Goal: Contribute content: Contribute content

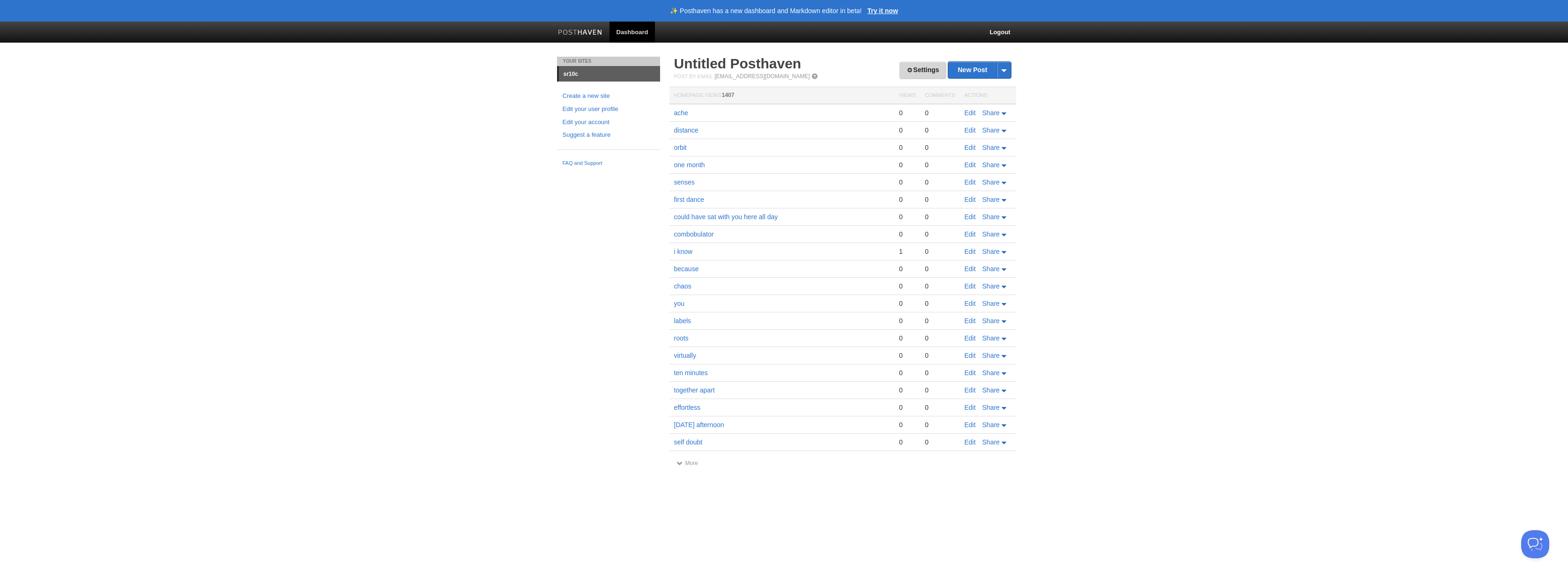
click at [911, 70] on link "Settings" at bounding box center [923, 70] width 47 height 17
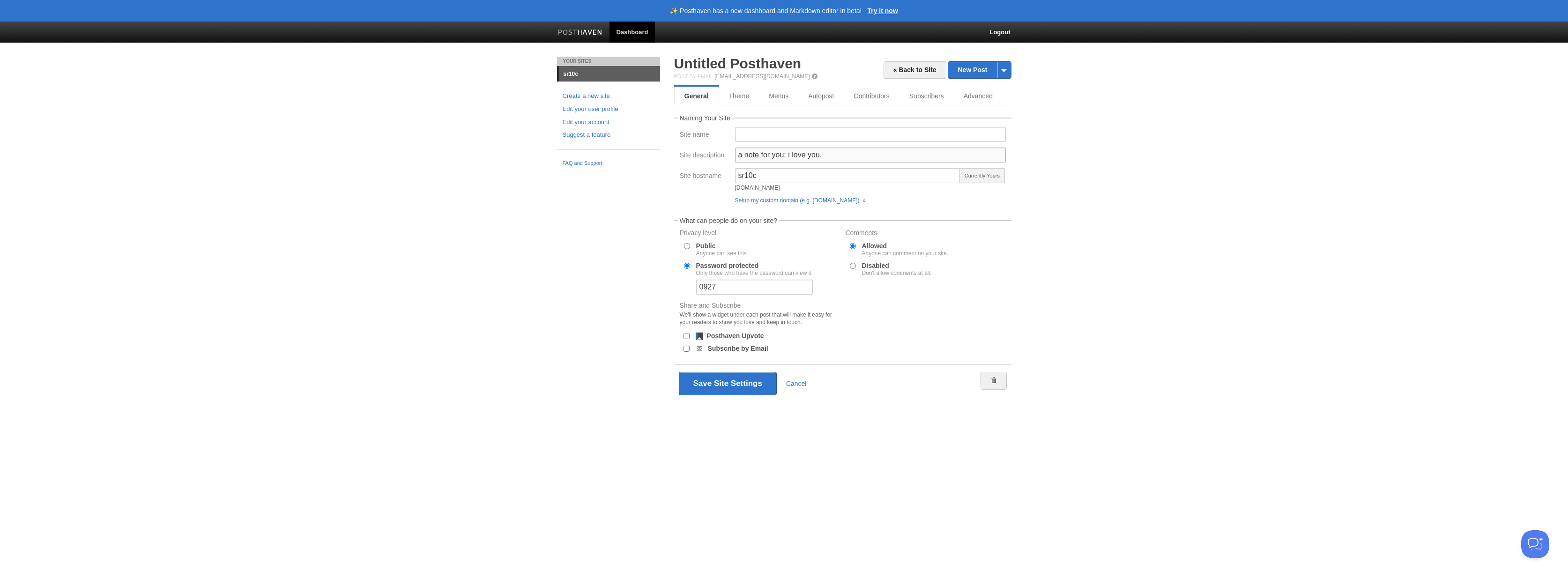
drag, startPoint x: 786, startPoint y: 153, endPoint x: 821, endPoint y: 154, distance: 35.0
click at [821, 154] on input "a note for you: i love you." at bounding box center [871, 154] width 271 height 15
type input "a note for you: what an amazing weekend of time spent with you."
click at [718, 382] on button "Save Site Settings" at bounding box center [728, 384] width 98 height 24
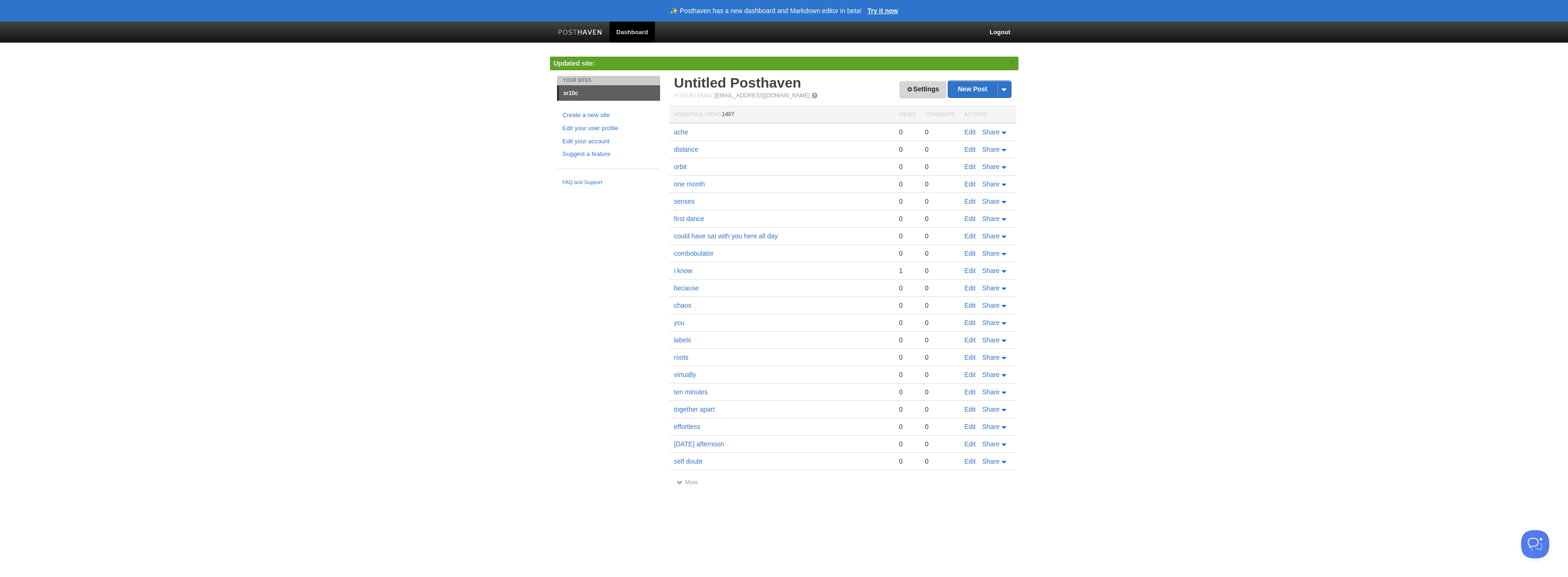
click at [922, 94] on link "Settings" at bounding box center [923, 89] width 47 height 17
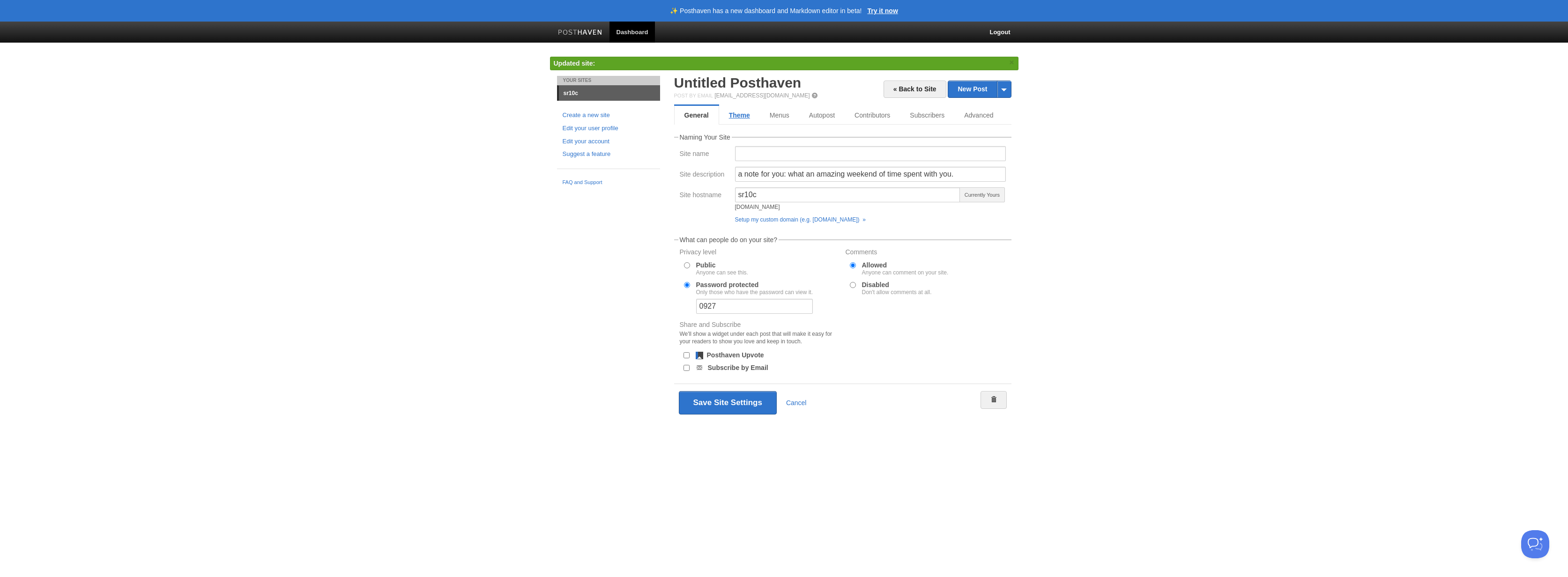
click at [743, 120] on link "Theme" at bounding box center [740, 114] width 41 height 19
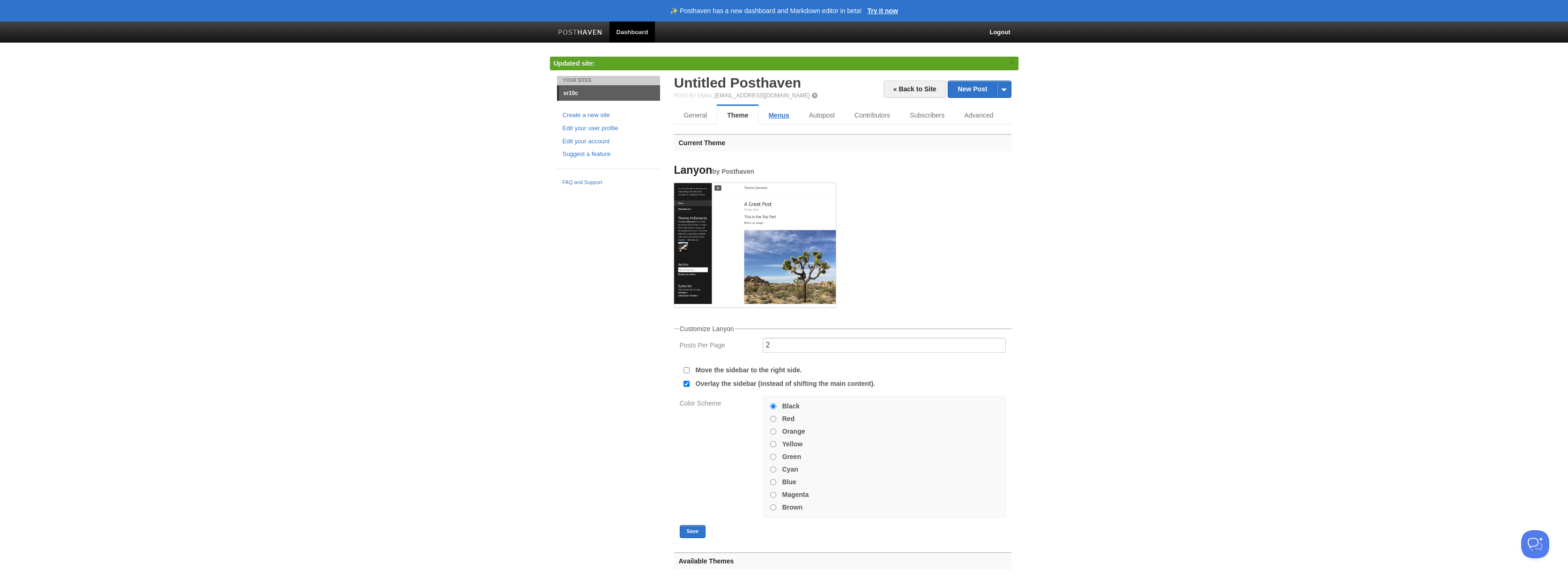
click at [782, 117] on link "Menus" at bounding box center [779, 114] width 40 height 19
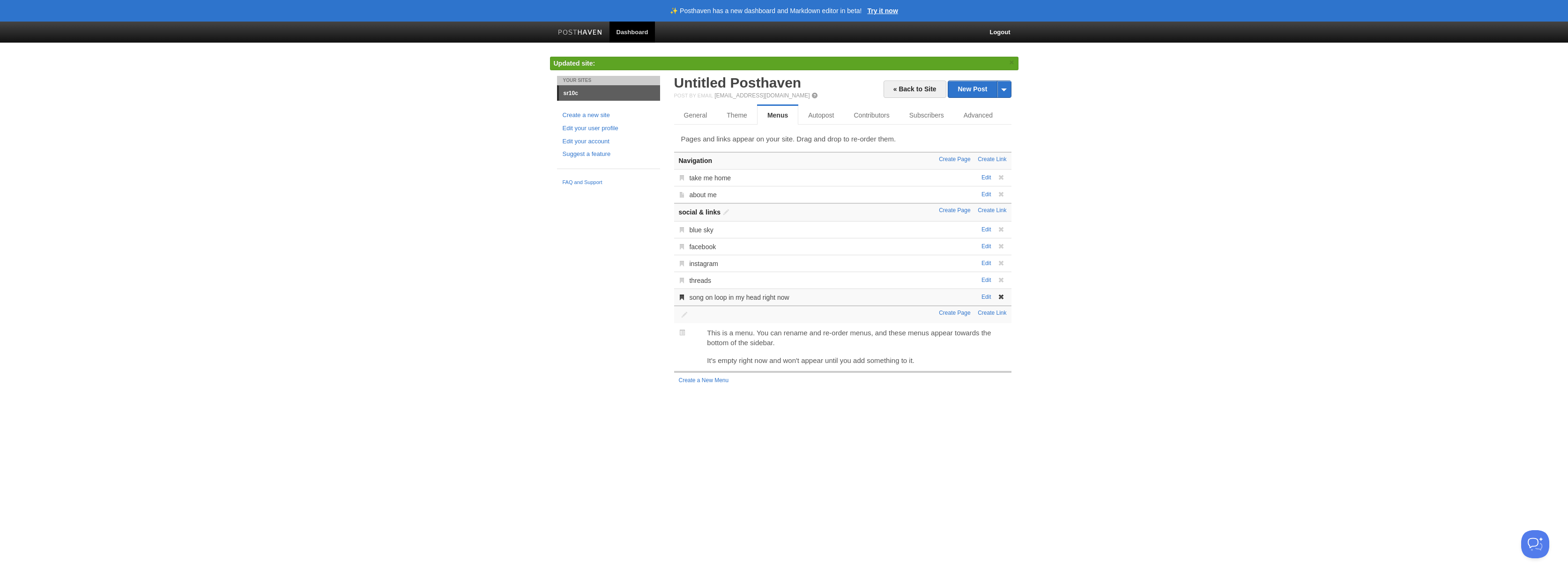
click at [988, 300] on div "Edit song on loop in my head right now [PERSON_NAME] song on loop in my head ri…" at bounding box center [842, 296] width 337 height 17
click at [989, 294] on link "Edit" at bounding box center [987, 296] width 10 height 7
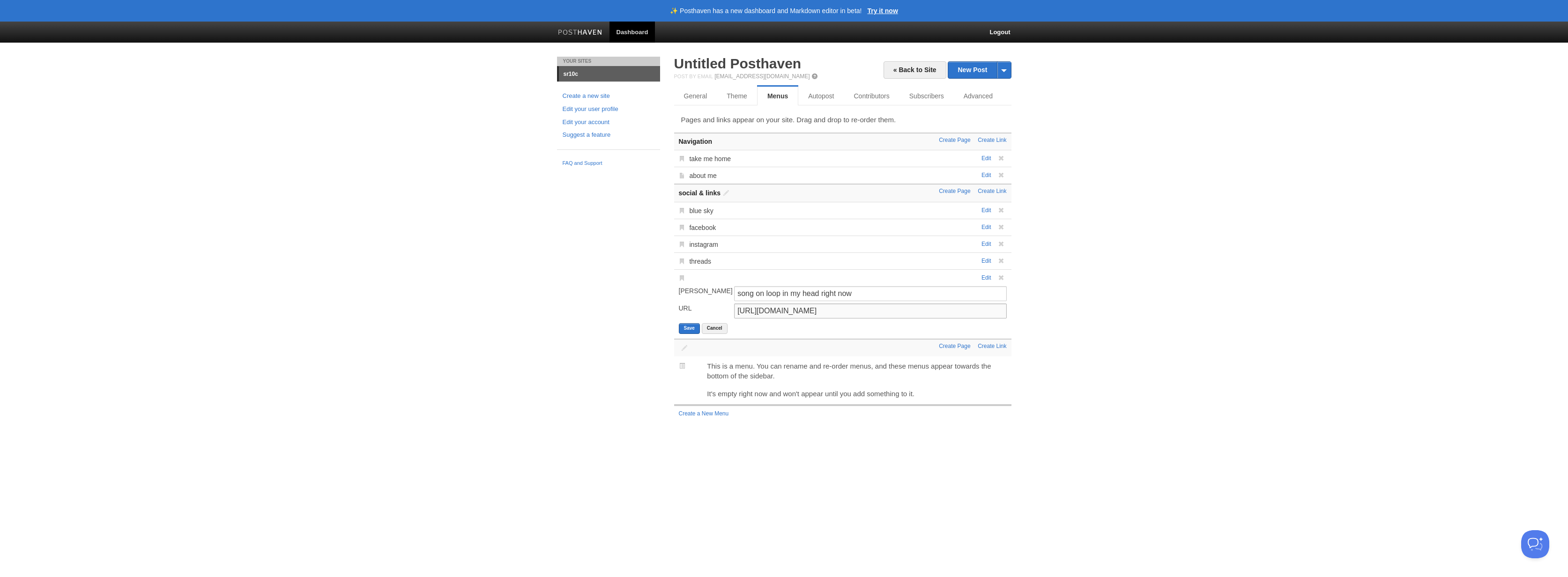
drag, startPoint x: 923, startPoint y: 312, endPoint x: 657, endPoint y: 308, distance: 266.0
click at [657, 308] on div "Your Sites sr10c Create a new site Edit your user profile Edit your account Sug…" at bounding box center [784, 248] width 469 height 383
paste input "NdYWuo9OFAw?si=0fV-OYS_3eO6UyZ-"
type input "[URL][DOMAIN_NAME]"
click at [688, 331] on button "Save" at bounding box center [689, 328] width 21 height 11
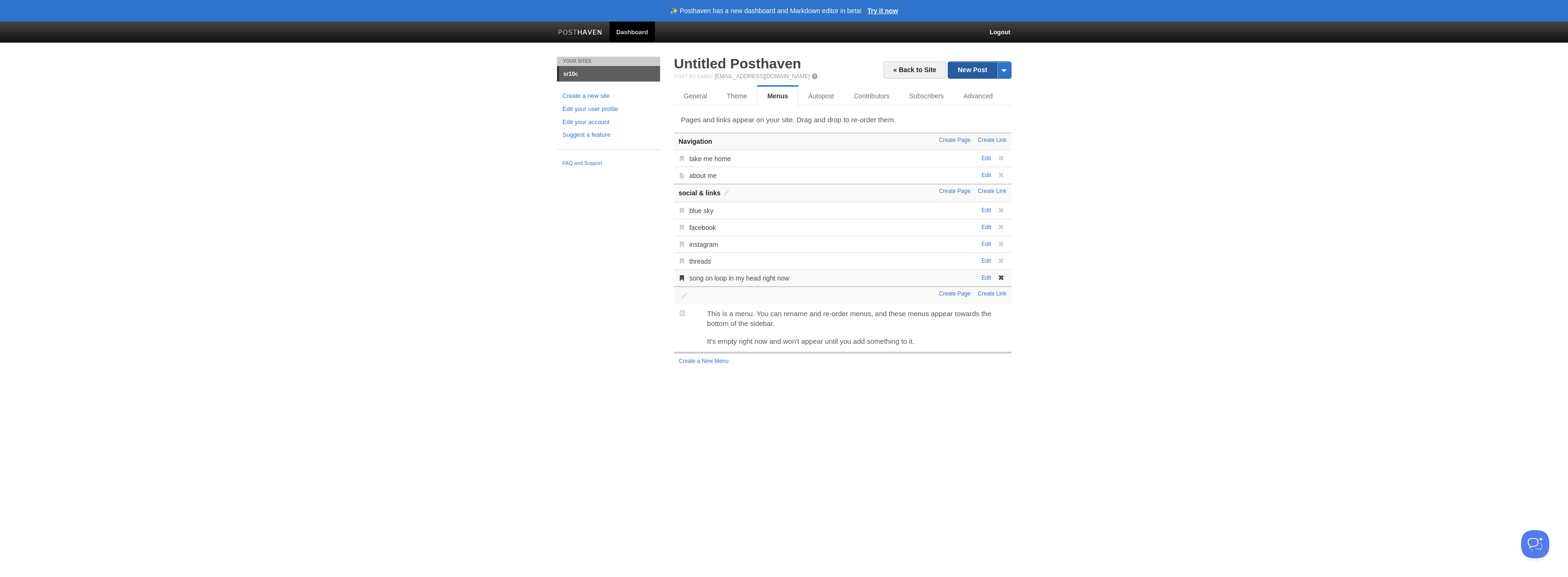
click at [962, 70] on link "New Post" at bounding box center [980, 70] width 63 height 16
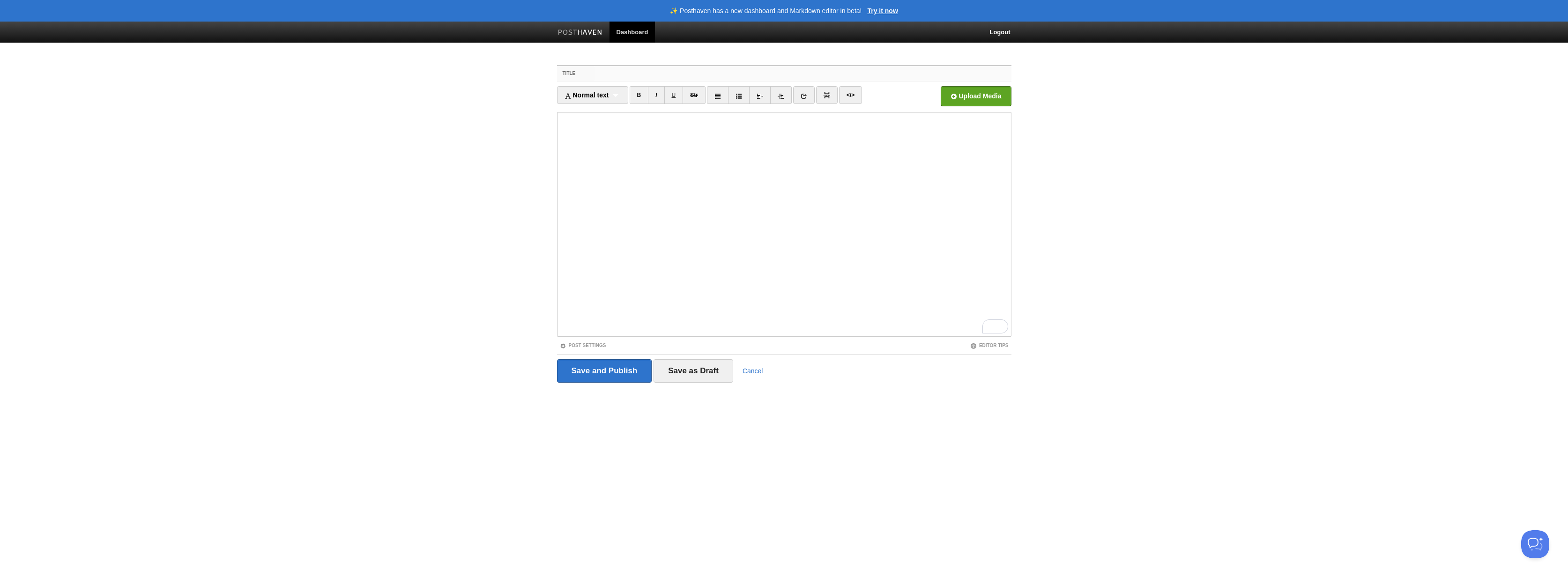
click at [608, 76] on input "Title" at bounding box center [802, 73] width 416 height 15
type input "weekend"
click at [604, 371] on input "Save and Publish" at bounding box center [605, 371] width 96 height 24
